Goal: Information Seeking & Learning: Check status

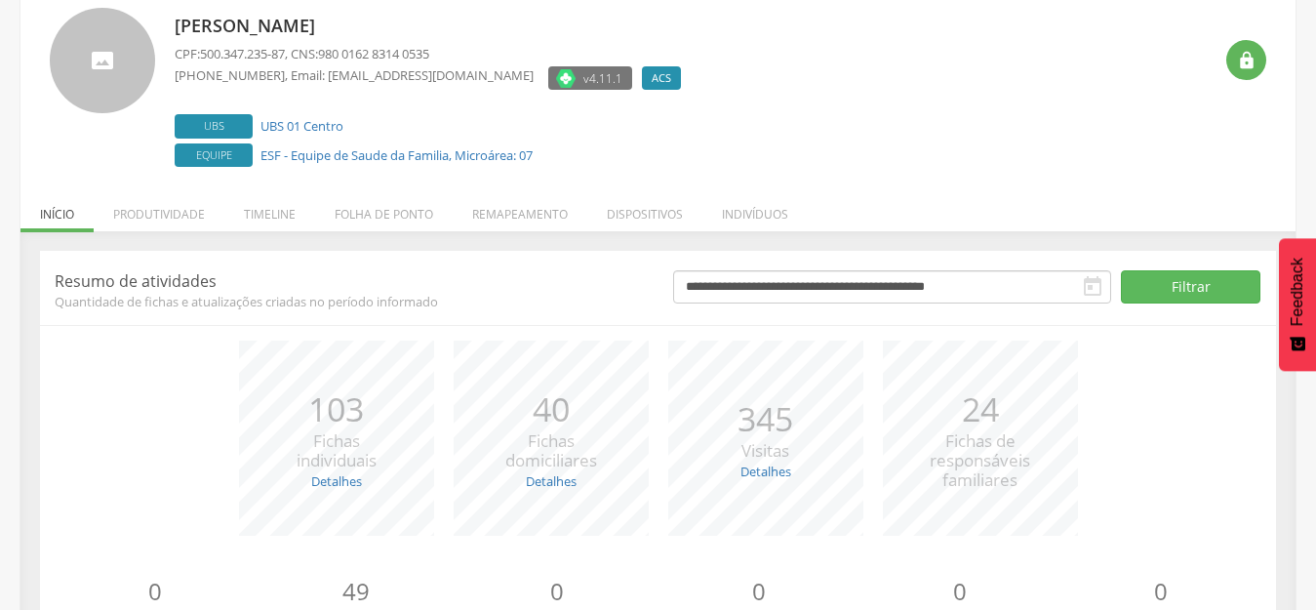
scroll to position [221, 0]
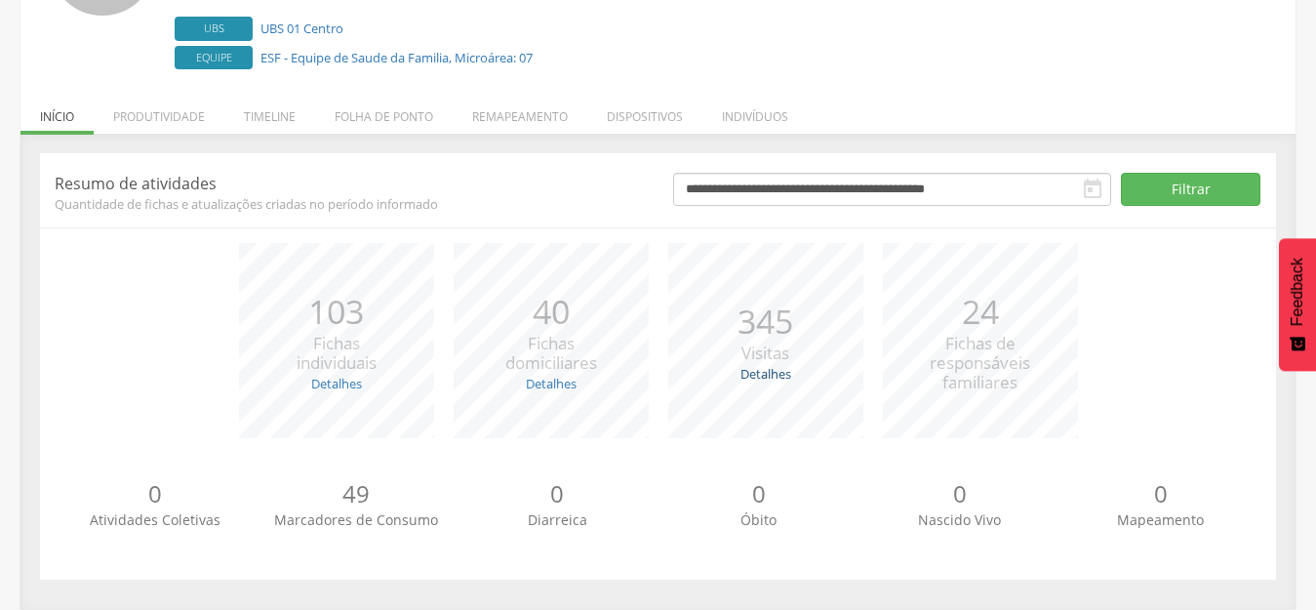
click at [766, 376] on link "Detalhes" at bounding box center [766, 374] width 51 height 18
click at [686, 247] on div "*** 345 Visitas Detalhes Realizadas: 226 Recusadas: 0 Ausentes: 119" at bounding box center [766, 340] width 215 height 195
click at [550, 382] on link "Detalhes" at bounding box center [551, 384] width 51 height 18
click at [770, 375] on link "Detalhes" at bounding box center [766, 374] width 51 height 18
click at [546, 380] on link "Detalhes" at bounding box center [551, 384] width 51 height 18
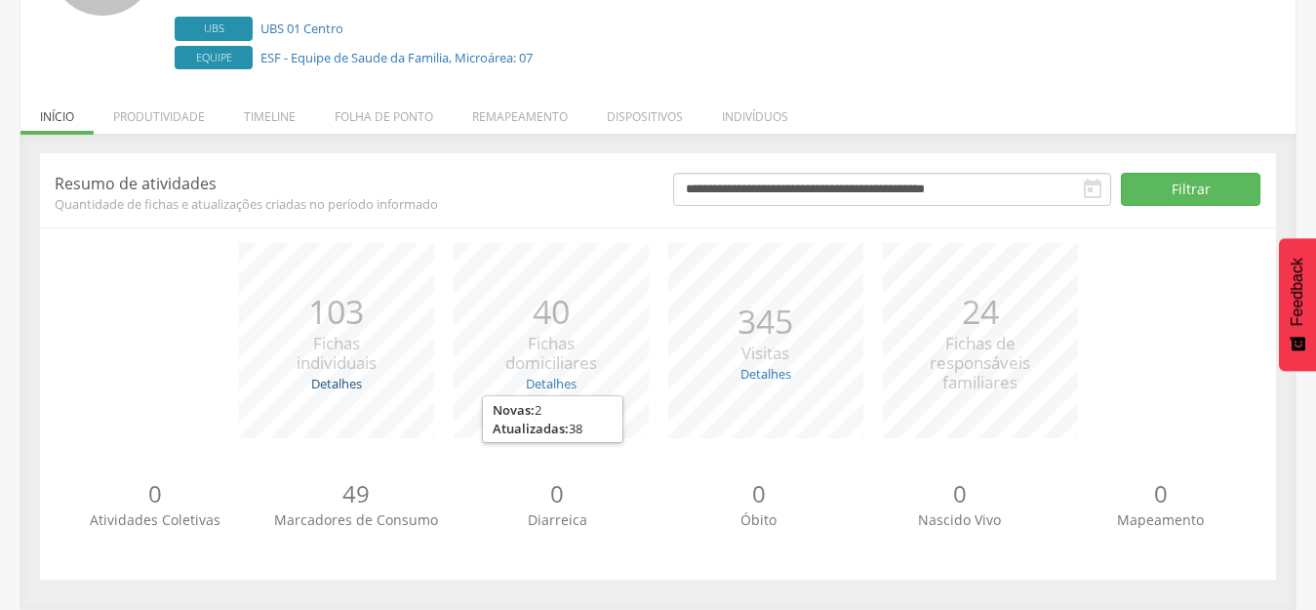
click at [339, 382] on link "Detalhes" at bounding box center [336, 384] width 51 height 18
drag, startPoint x: 254, startPoint y: 326, endPoint x: 153, endPoint y: 215, distance: 149.9
click at [239, 301] on div "*** 103 Fichas individuais Detalhes Novas: 4 Atualizadas: 99" at bounding box center [336, 340] width 215 height 195
click at [148, 105] on li "Produtividade" at bounding box center [159, 112] width 131 height 46
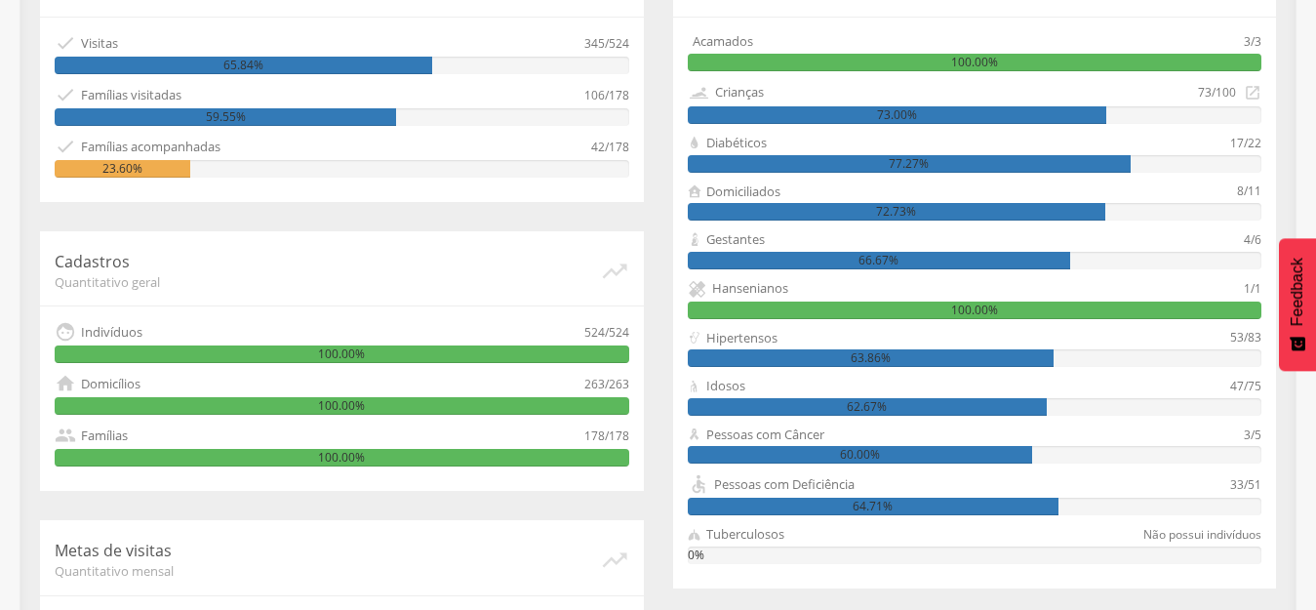
scroll to position [514, 0]
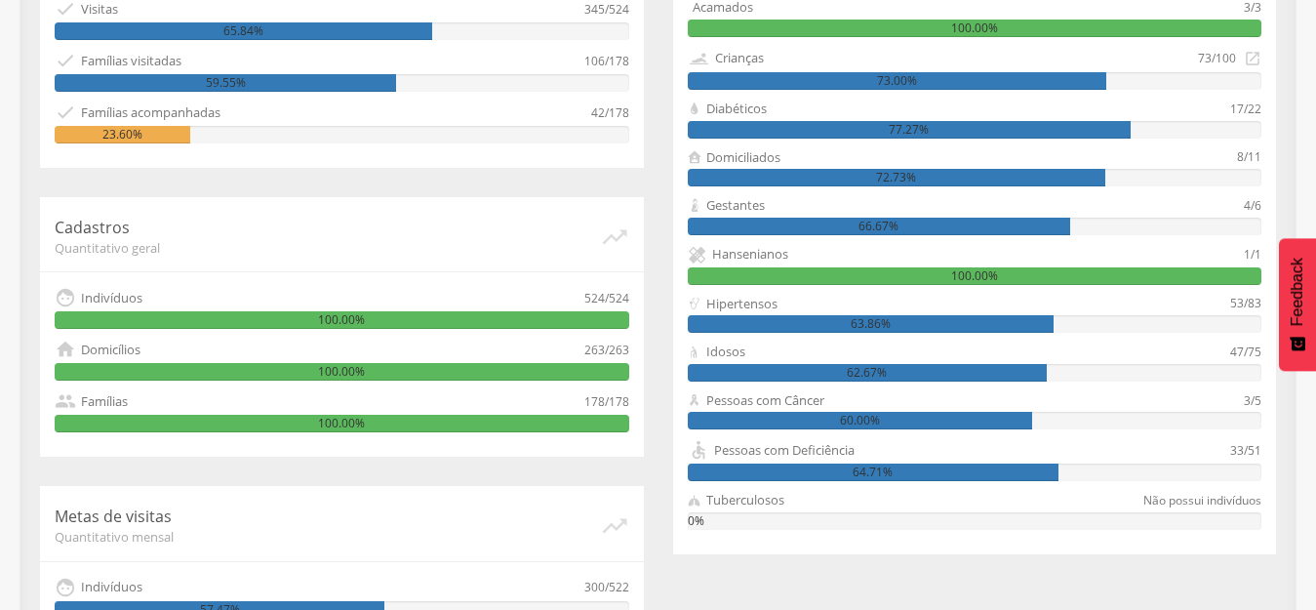
click at [870, 230] on div "66.67%" at bounding box center [879, 227] width 382 height 18
click at [1252, 207] on div "4/6" at bounding box center [1253, 205] width 18 height 19
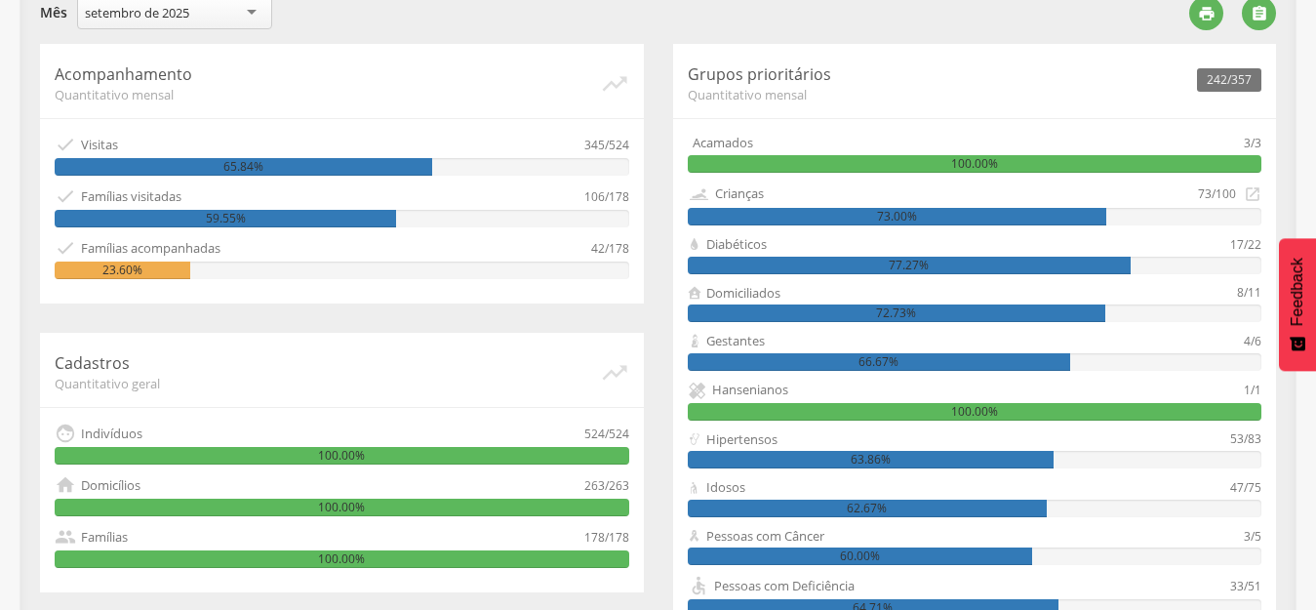
scroll to position [176, 0]
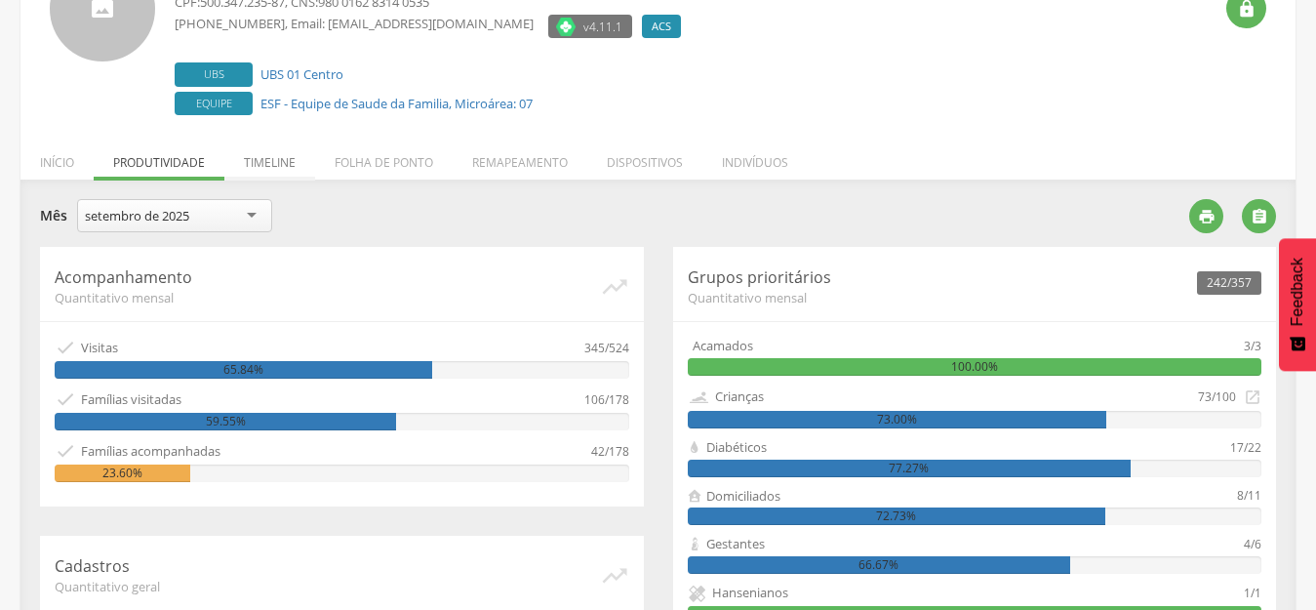
click at [277, 164] on li "Timeline" at bounding box center [269, 158] width 91 height 46
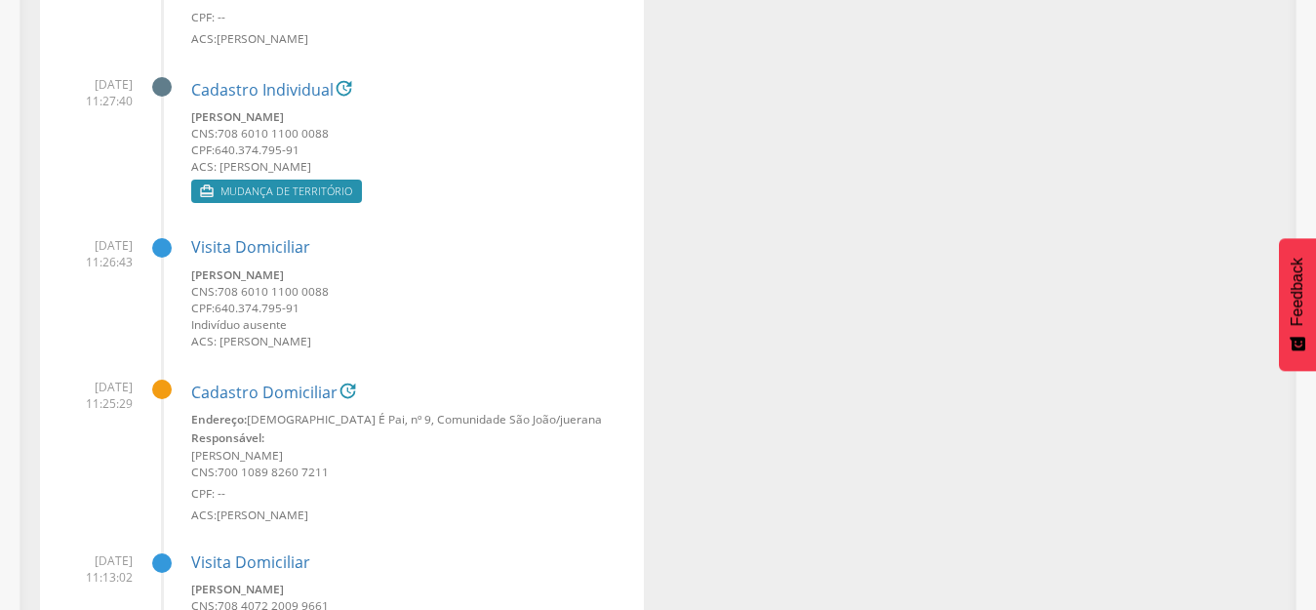
scroll to position [36962, 0]
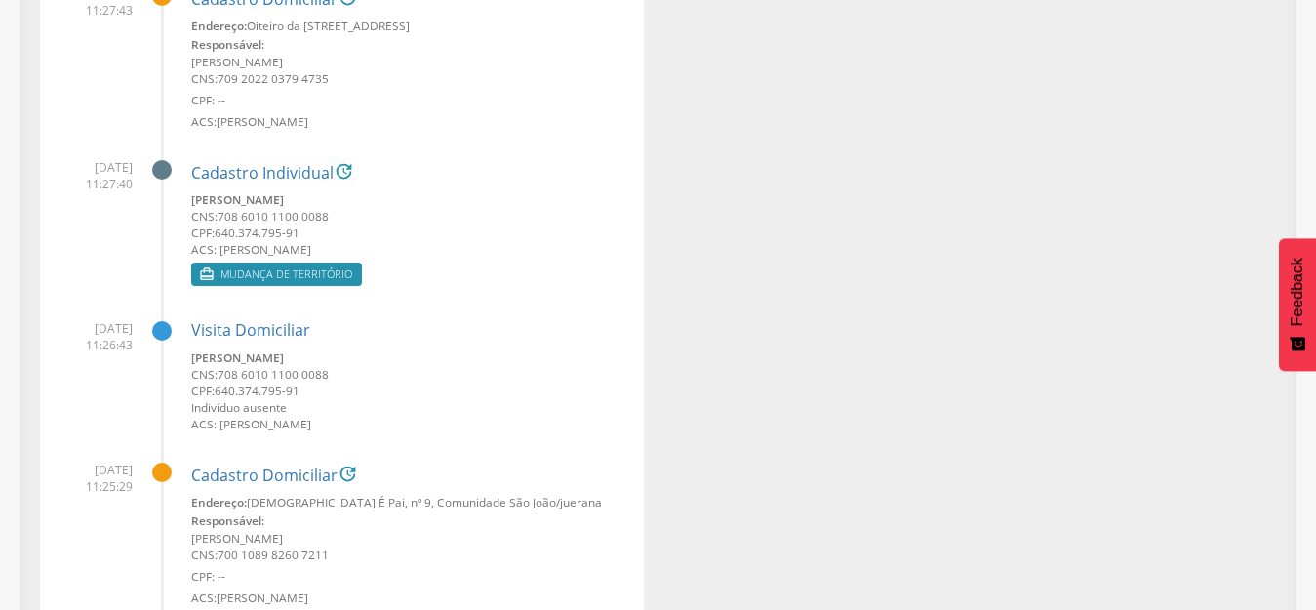
drag, startPoint x: 186, startPoint y: 199, endPoint x: 453, endPoint y: 202, distance: 266.4
click at [453, 202] on li "[DATE] 11:27:40 Cadastro Individual  [PERSON_NAME] CNS: 708 6010 1100 0088 CPF…" at bounding box center [342, 217] width 575 height 146
copy small "[PERSON_NAME]"
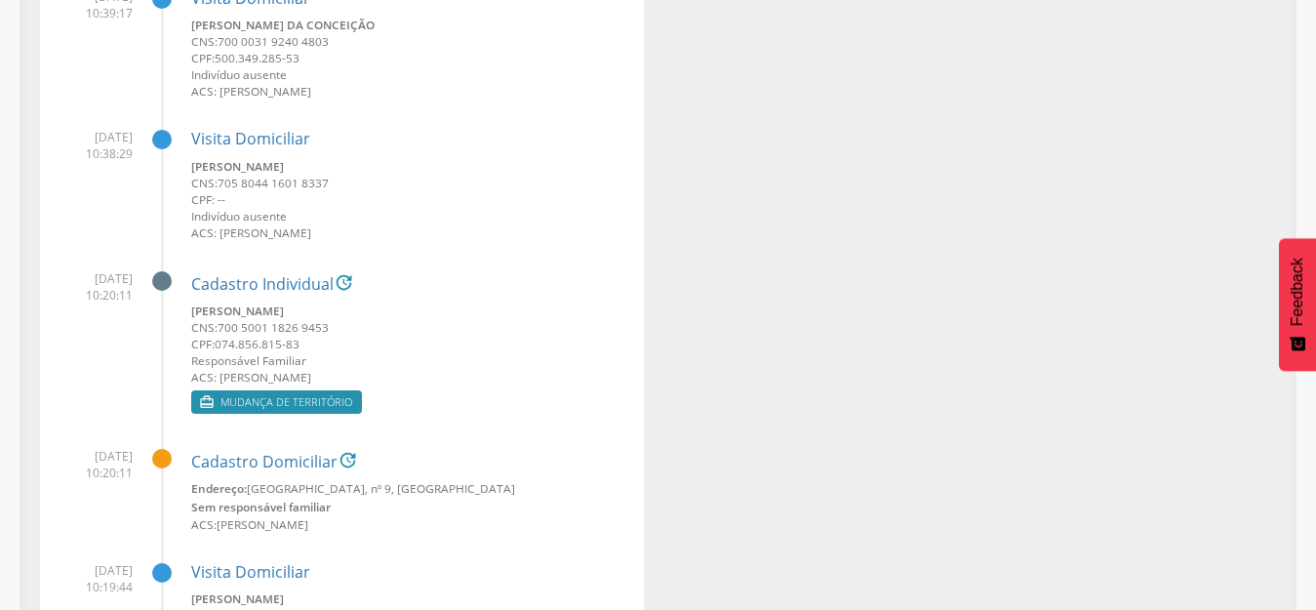
scroll to position [39596, 0]
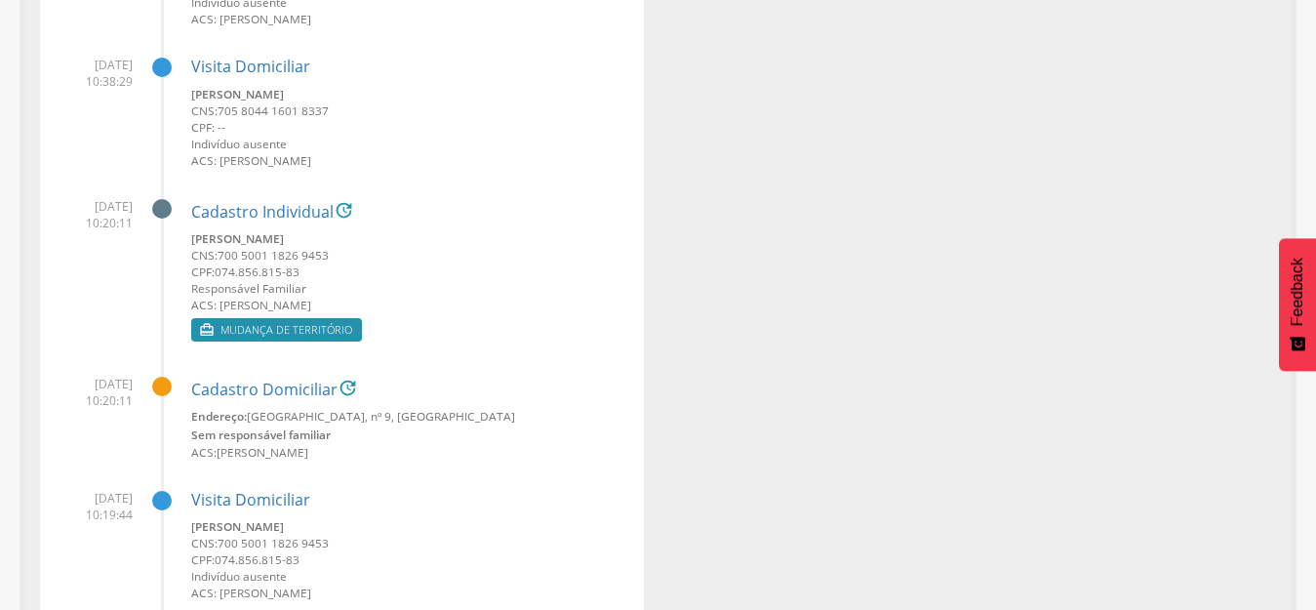
drag, startPoint x: 186, startPoint y: 235, endPoint x: 400, endPoint y: 239, distance: 213.7
click at [400, 239] on li "[DATE] 10:20:11 Cadastro Individual  Geanderson dos Santos Tavares CNS: 700 50…" at bounding box center [342, 264] width 575 height 163
copy small "[PERSON_NAME]"
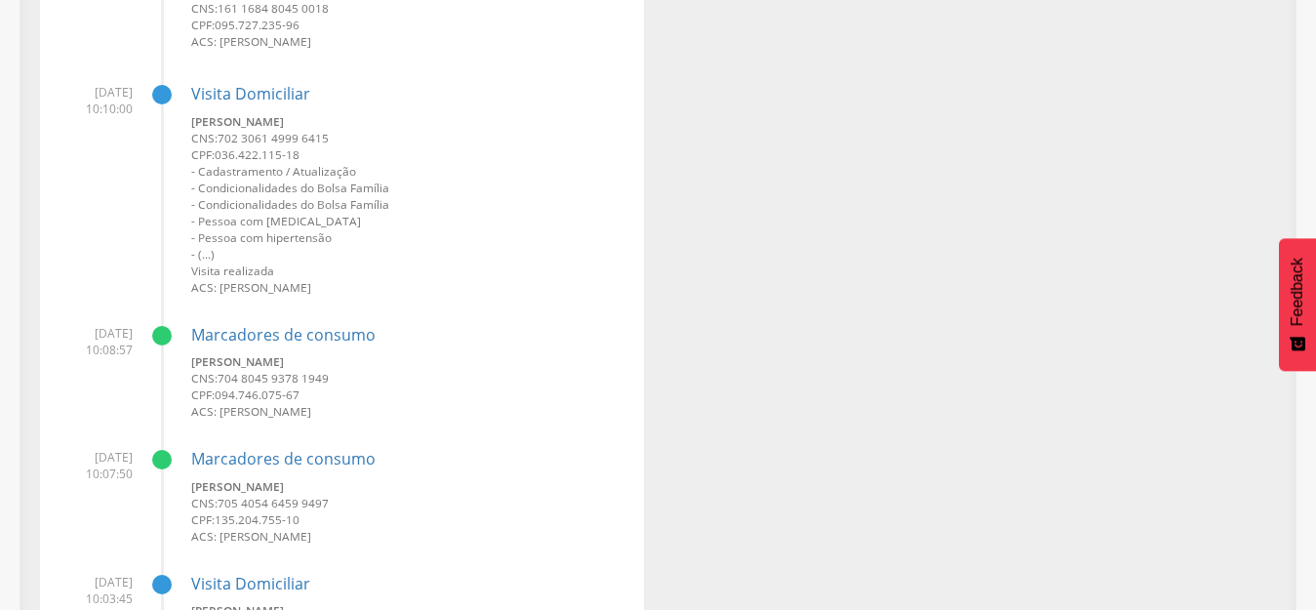
scroll to position [41352, 0]
